Goal: Information Seeking & Learning: Learn about a topic

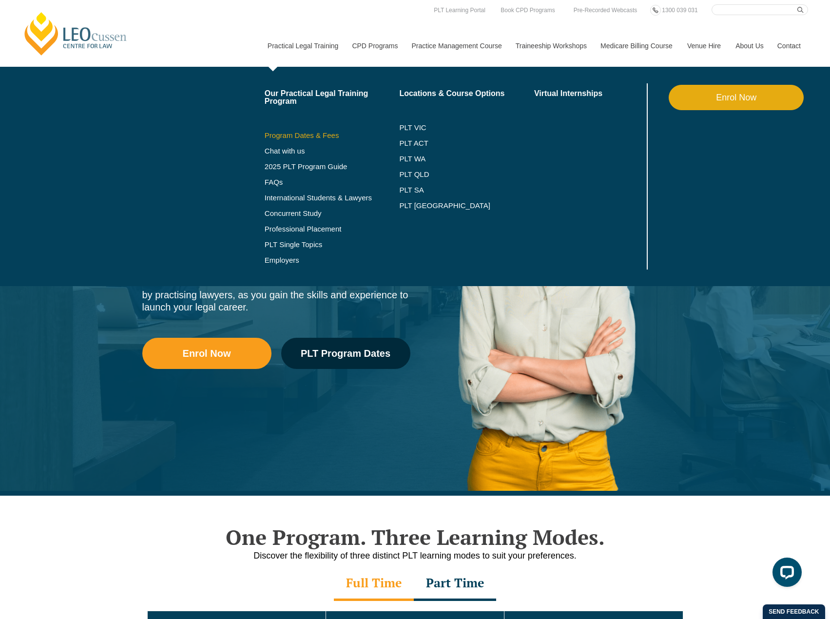
click at [322, 136] on link "Program Dates & Fees" at bounding box center [332, 136] width 135 height 8
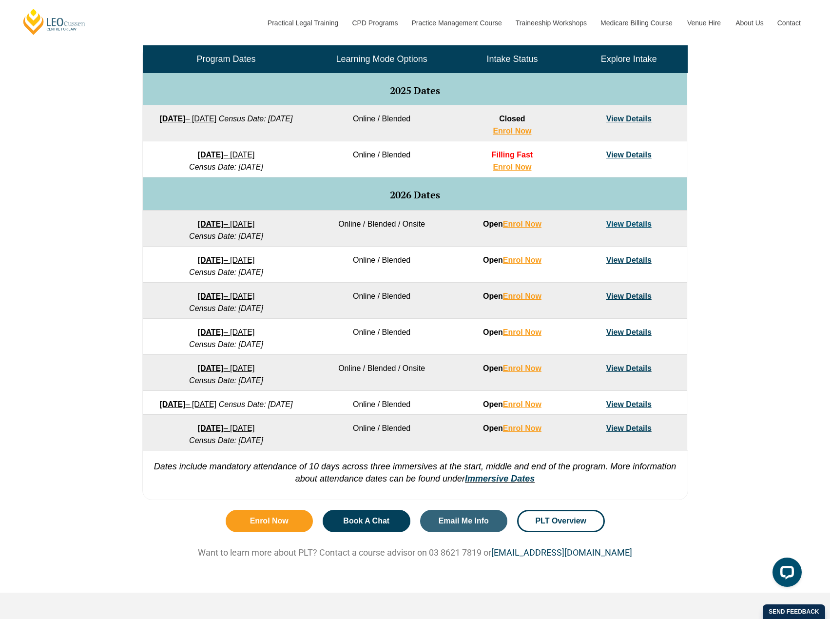
scroll to position [341, 0]
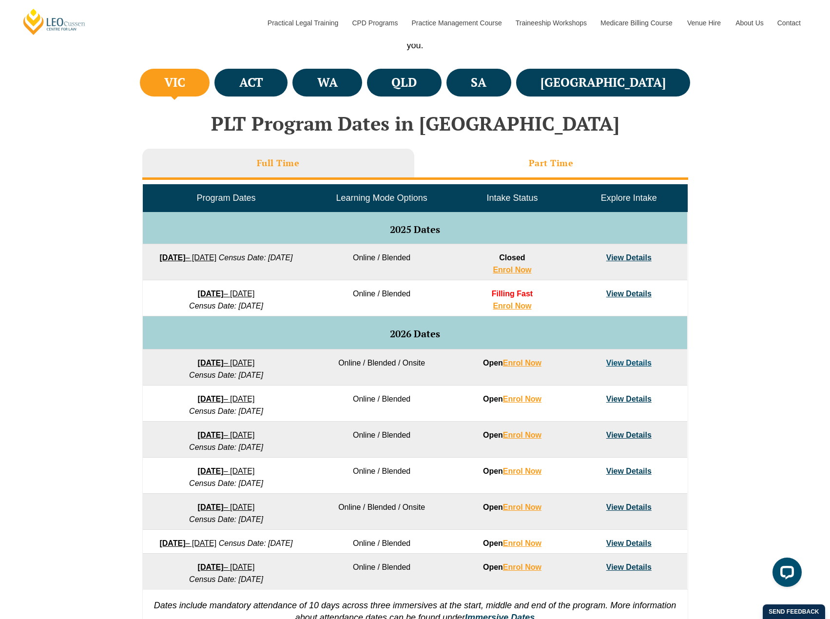
click at [527, 172] on li "Part Time" at bounding box center [551, 164] width 274 height 31
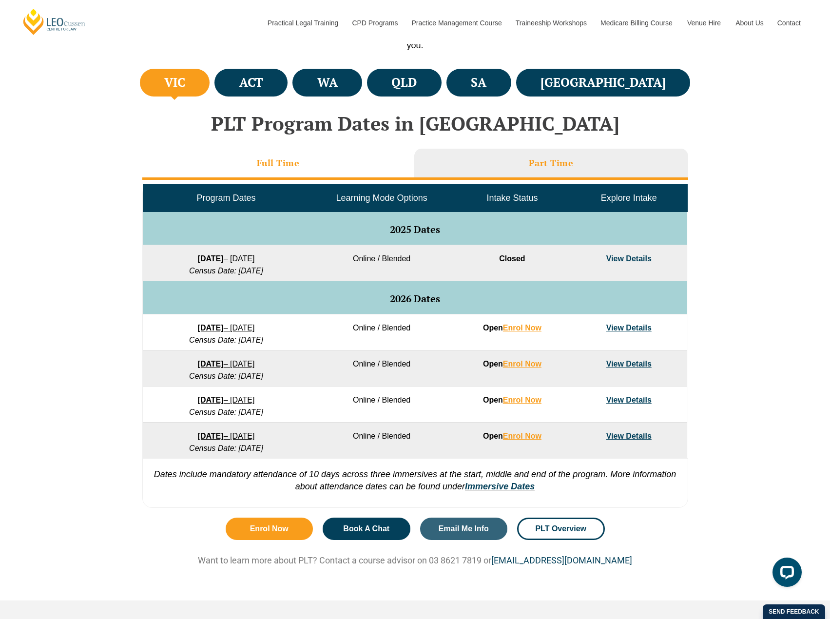
click at [347, 159] on li "Full Time" at bounding box center [278, 164] width 272 height 31
